Goal: Use online tool/utility: Utilize a website feature to perform a specific function

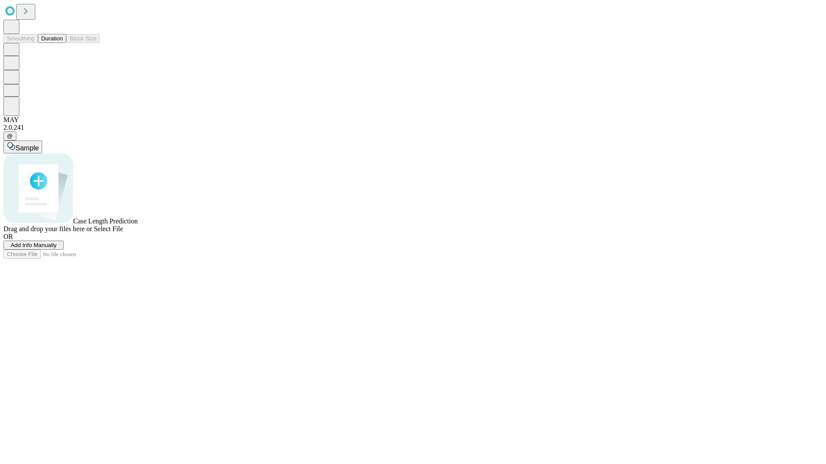
click at [63, 43] on button "Duration" at bounding box center [52, 38] width 28 height 9
click at [39, 145] on span "Sample" at bounding box center [26, 148] width 23 height 7
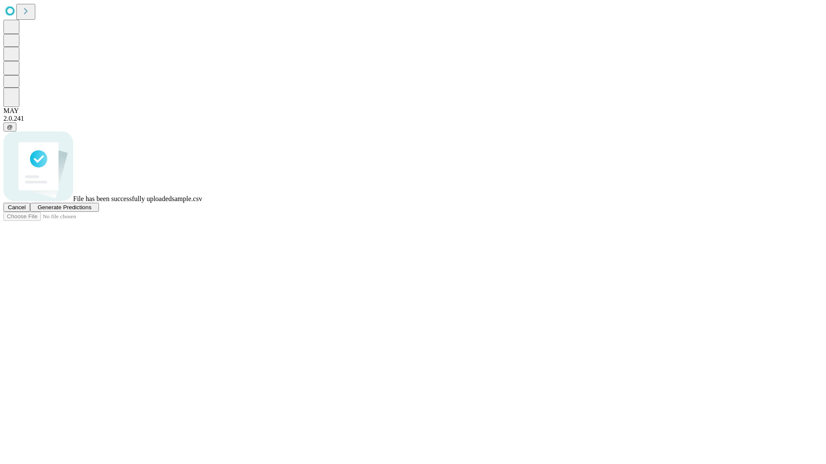
click at [91, 211] on span "Generate Predictions" at bounding box center [64, 207] width 54 height 6
